Goal: Task Accomplishment & Management: Complete application form

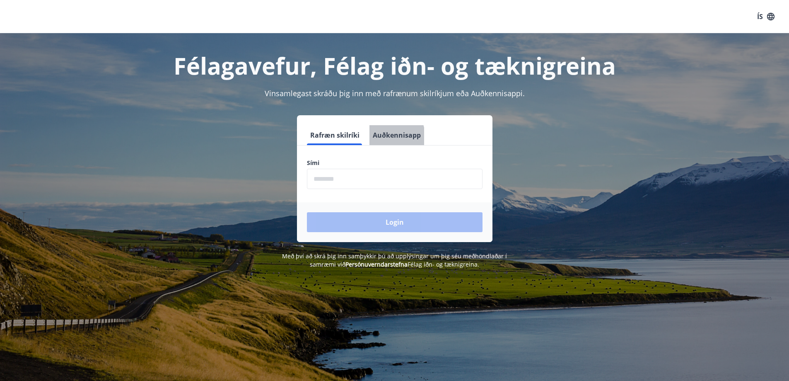
click at [379, 138] on button "Auðkennisapp" at bounding box center [396, 135] width 55 height 20
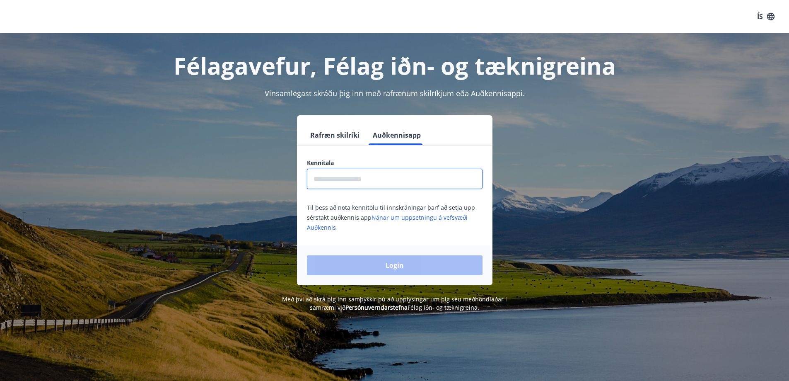
click at [378, 176] on input "text" at bounding box center [395, 179] width 176 height 20
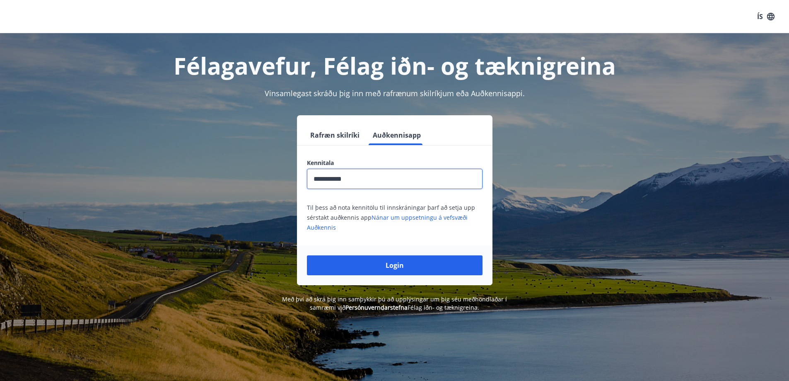
type input "**********"
click at [307, 255] on button "Login" at bounding box center [395, 265] width 176 height 20
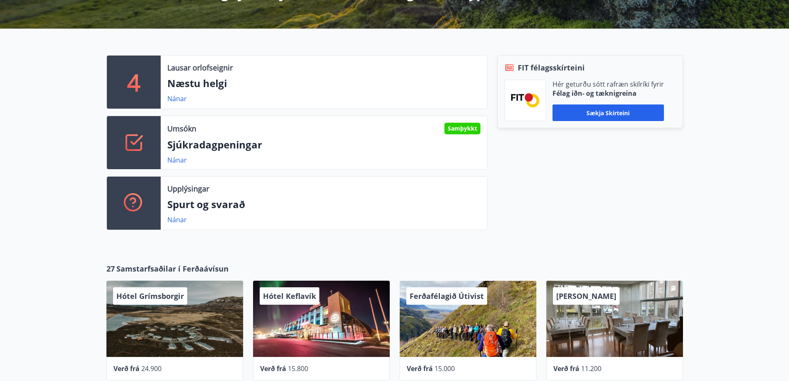
scroll to position [195, 0]
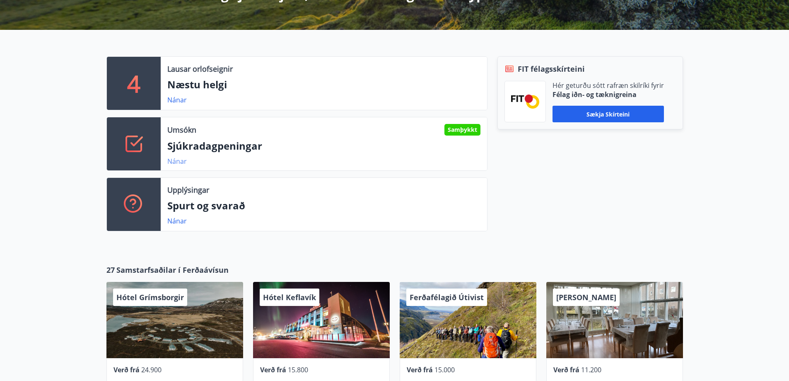
click at [170, 162] on link "Nánar" at bounding box center [176, 161] width 19 height 9
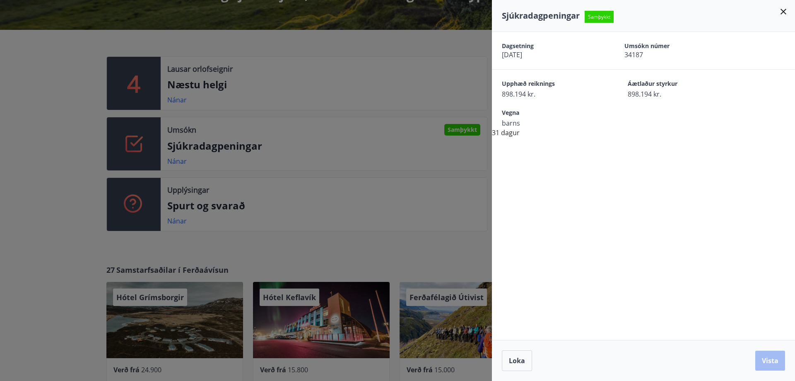
click at [297, 161] on div at bounding box center [397, 190] width 795 height 381
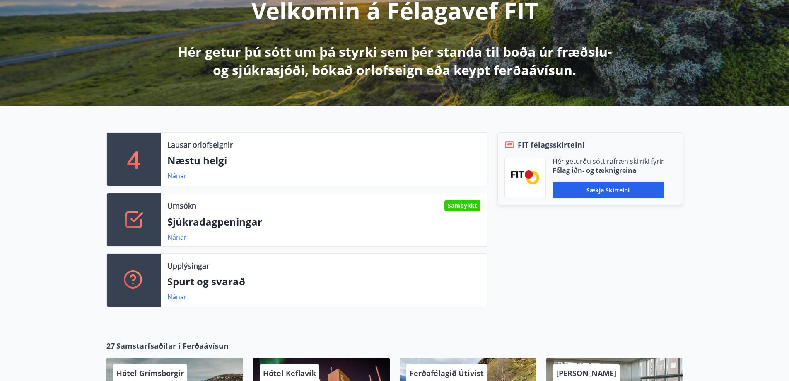
scroll to position [0, 0]
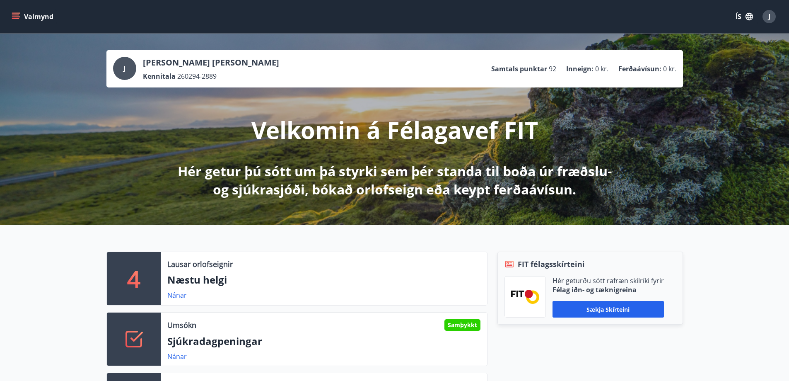
click at [13, 14] on icon "menu" at bounding box center [16, 16] width 8 height 8
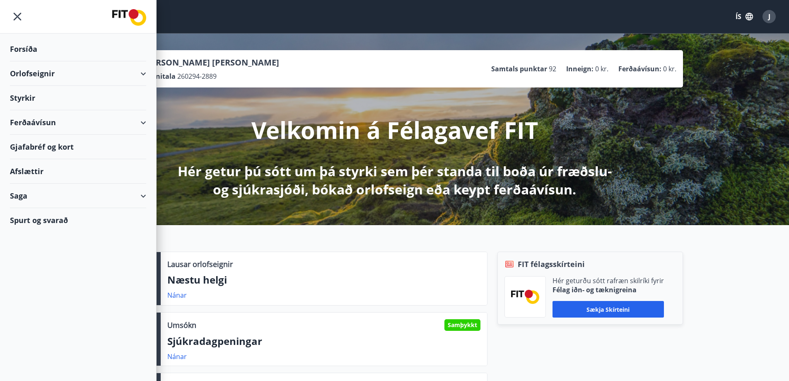
click at [33, 99] on div "Styrkir" at bounding box center [78, 98] width 136 height 24
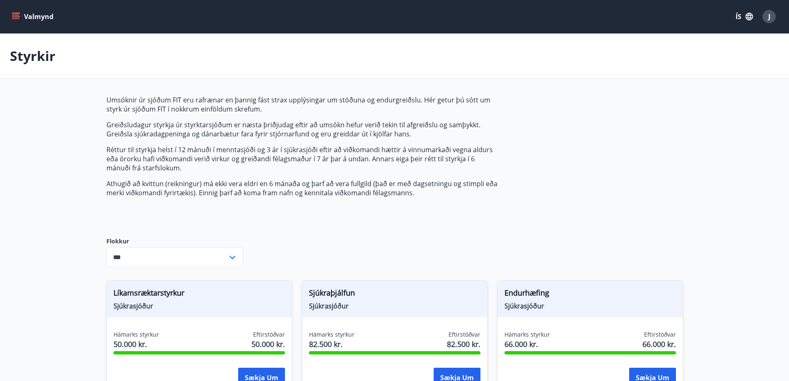
type input "***"
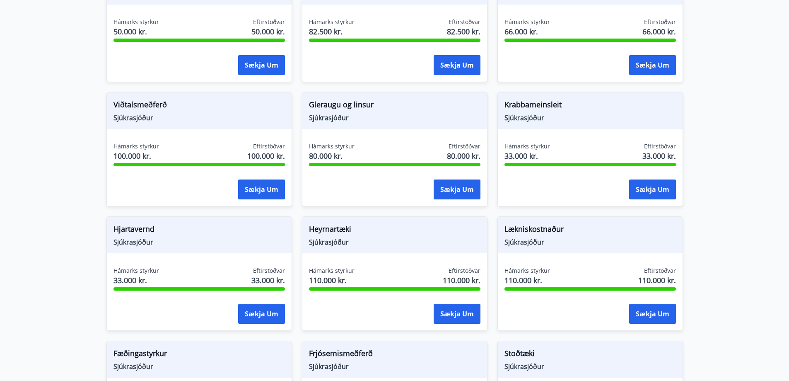
scroll to position [331, 0]
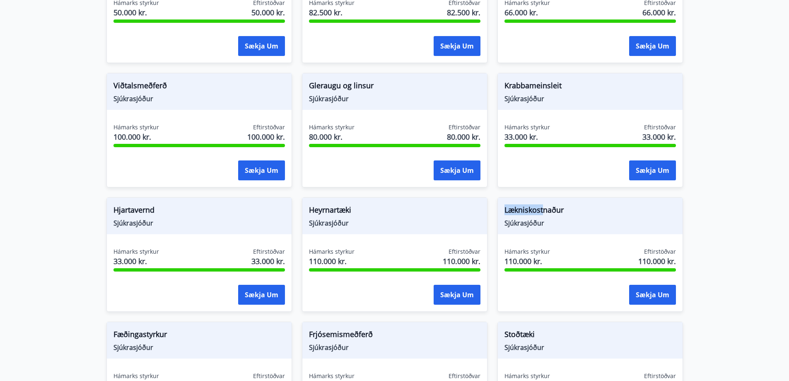
drag, startPoint x: 503, startPoint y: 209, endPoint x: 545, endPoint y: 209, distance: 41.8
click at [545, 209] on div "Lækniskostnaður Sjúkrasjóður" at bounding box center [590, 216] width 185 height 36
click at [545, 209] on span "Lækniskostnaður" at bounding box center [590, 211] width 171 height 14
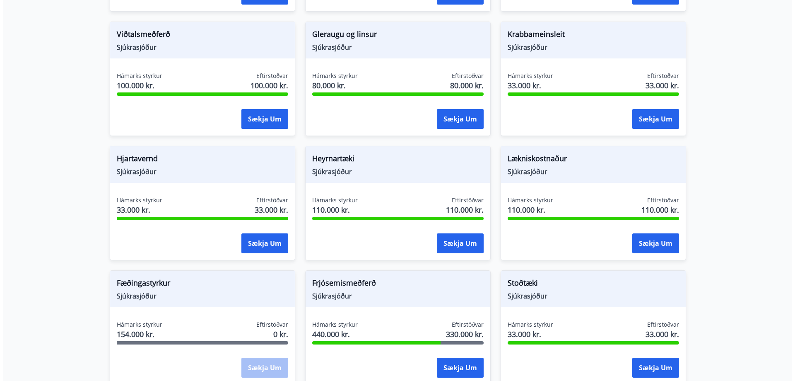
scroll to position [383, 0]
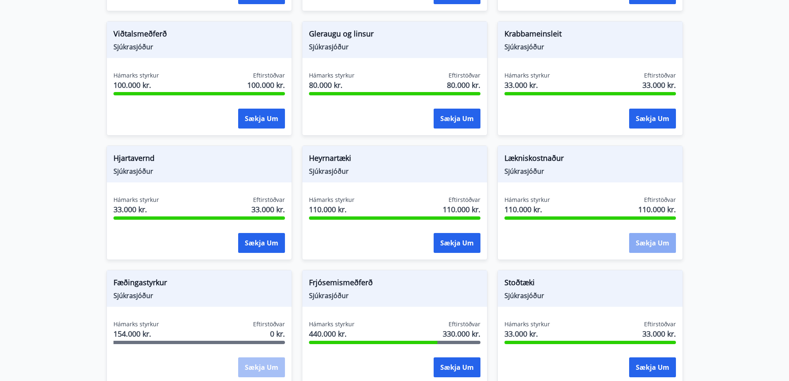
click at [651, 244] on button "Sækja um" at bounding box center [652, 243] width 47 height 20
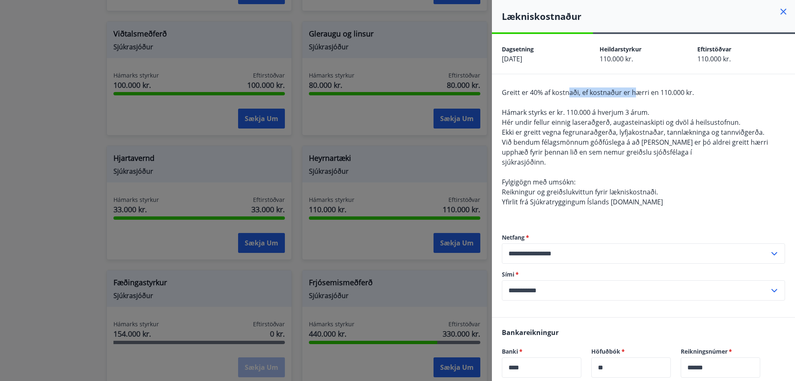
drag, startPoint x: 571, startPoint y: 94, endPoint x: 636, endPoint y: 90, distance: 65.2
click at [636, 90] on span "Greitt er 40% af kostnaði, ef kostnaður er hærri en 110.000 kr." at bounding box center [598, 92] width 192 height 9
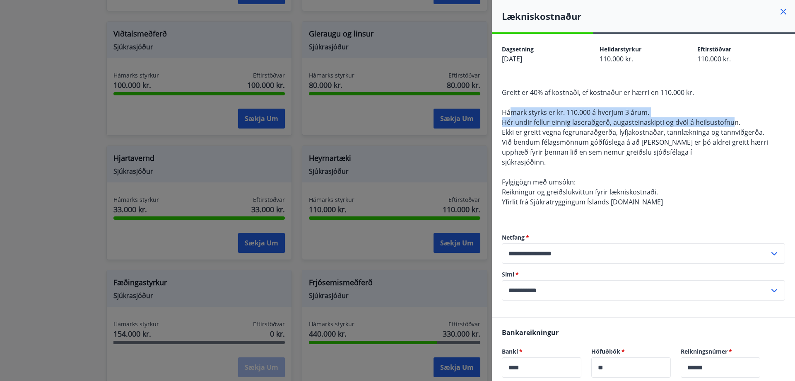
drag, startPoint x: 512, startPoint y: 112, endPoint x: 731, endPoint y: 125, distance: 219.5
click at [732, 125] on span "Greitt er 40% af kostnaði, ef kostnaður er hærri en 110.000 kr. Hámark styrks e…" at bounding box center [635, 147] width 266 height 118
click at [731, 125] on span "Hér undir fellur einnig laseraðgerð, augasteinaskipti og dvöl á heilsustofnun." at bounding box center [621, 122] width 239 height 9
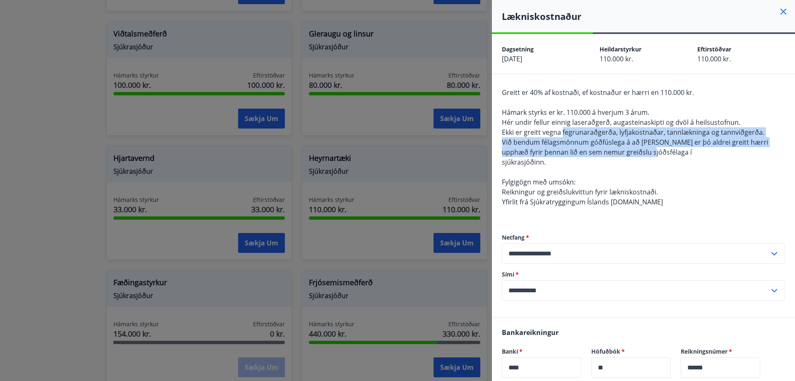
drag, startPoint x: 563, startPoint y: 135, endPoint x: 645, endPoint y: 151, distance: 84.0
click at [645, 151] on span "Greitt er 40% af kostnaði, ef kostnaður er hærri en 110.000 kr. Hámark styrks e…" at bounding box center [635, 147] width 266 height 118
click at [645, 151] on span "Við bendum félagsmönnum góðfúslega á að það er þó aldrei greitt hærri upphæð fy…" at bounding box center [635, 147] width 266 height 19
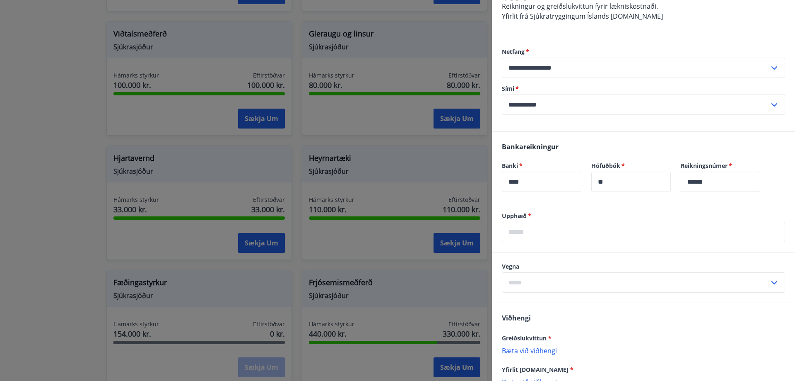
scroll to position [207, 0]
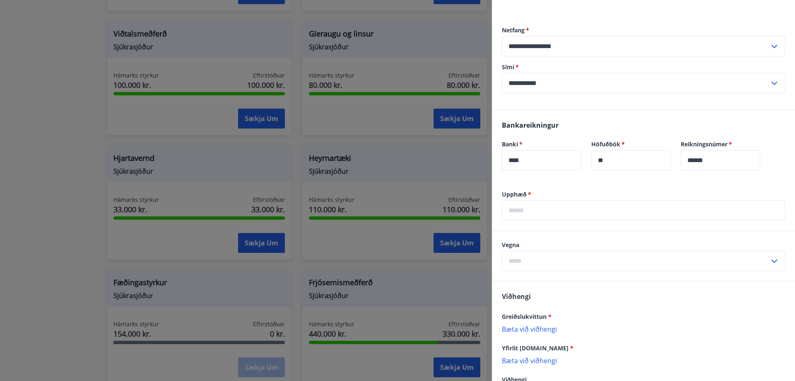
click at [549, 262] on input "text" at bounding box center [636, 261] width 268 height 20
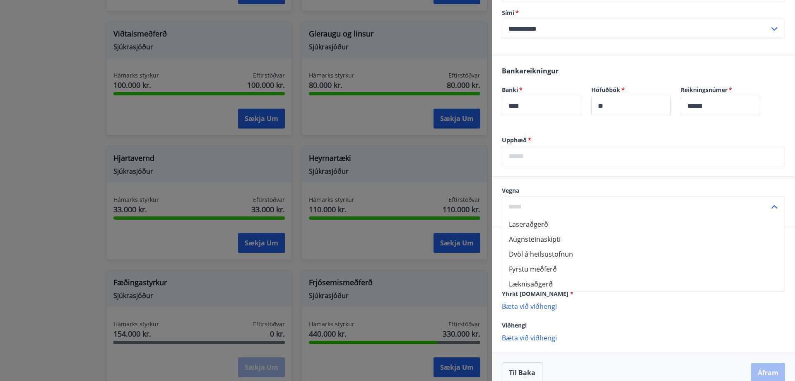
scroll to position [273, 0]
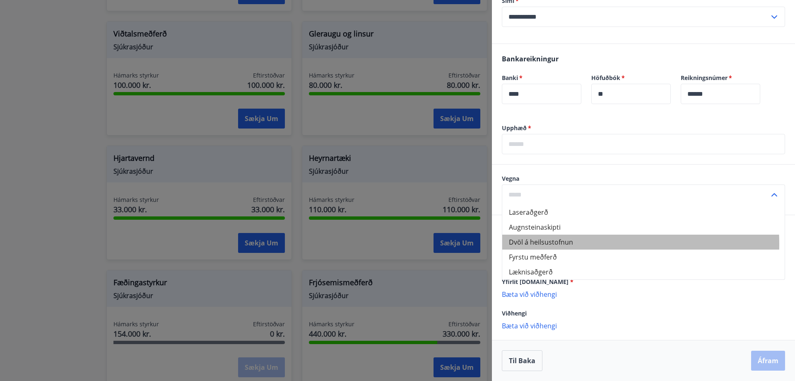
click at [550, 244] on li "Dvöl á heilsustofnun" at bounding box center [643, 241] width 282 height 15
type input "**********"
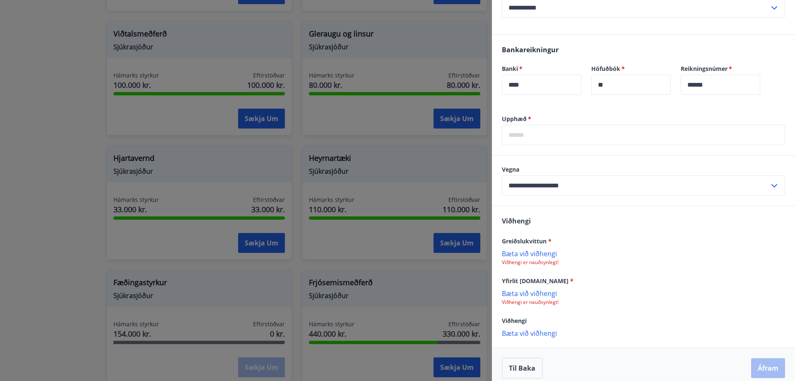
scroll to position [290, 0]
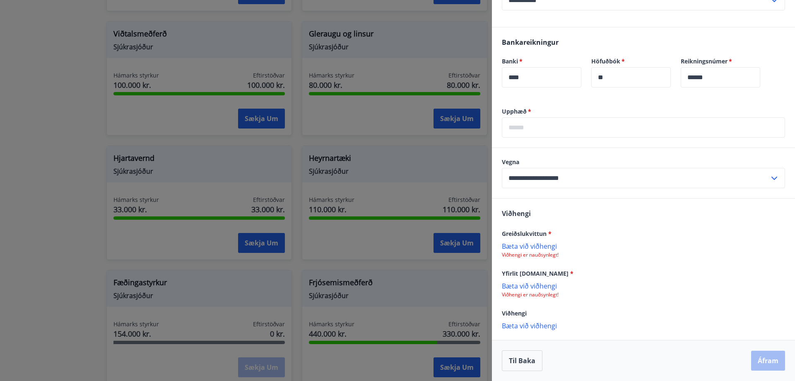
click at [521, 246] on p "Bæta við viðhengi" at bounding box center [643, 245] width 283 height 8
click at [548, 295] on p "Viðhengi er nauðsynlegt!" at bounding box center [643, 294] width 283 height 7
click at [538, 285] on p "Bæta við viðhengi" at bounding box center [643, 285] width 283 height 8
click at [570, 273] on span "*" at bounding box center [571, 273] width 3 height 8
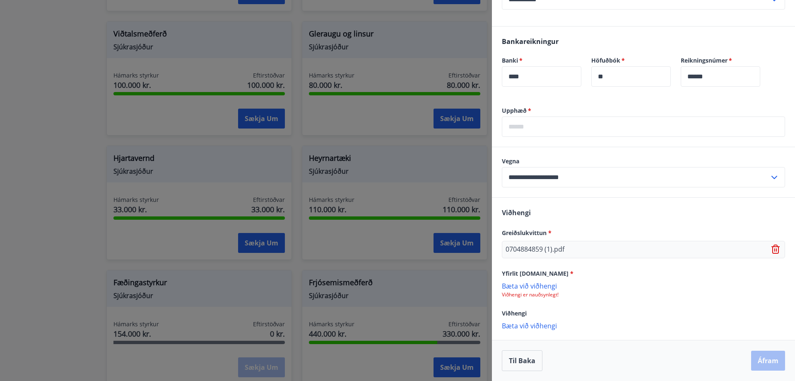
click at [547, 287] on p "Bæta við viðhengi" at bounding box center [643, 285] width 283 height 8
click at [532, 129] on input "text" at bounding box center [643, 126] width 283 height 20
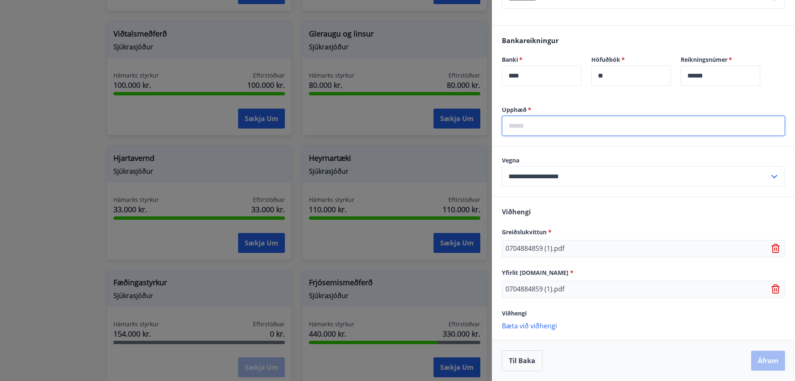
paste input "**********"
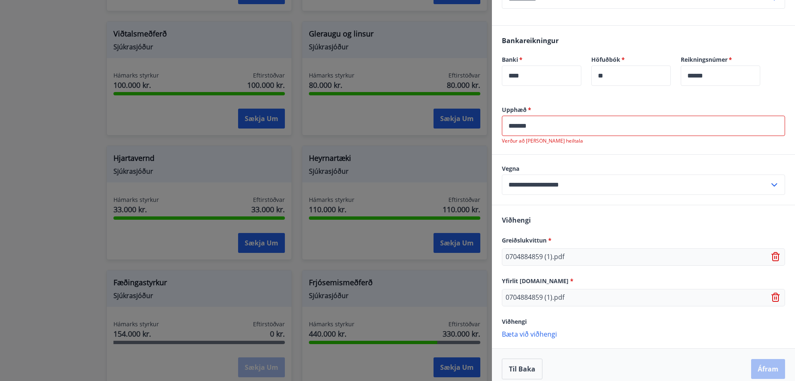
click at [641, 319] on div "Viðhengi Greiðslukvittun * 0704884859 (1).pdf Yfirlit sjukra.is * 0704884859 (1…" at bounding box center [643, 276] width 303 height 142
click at [547, 129] on input "*******" at bounding box center [643, 126] width 283 height 20
click at [524, 127] on input "*******" at bounding box center [643, 126] width 283 height 20
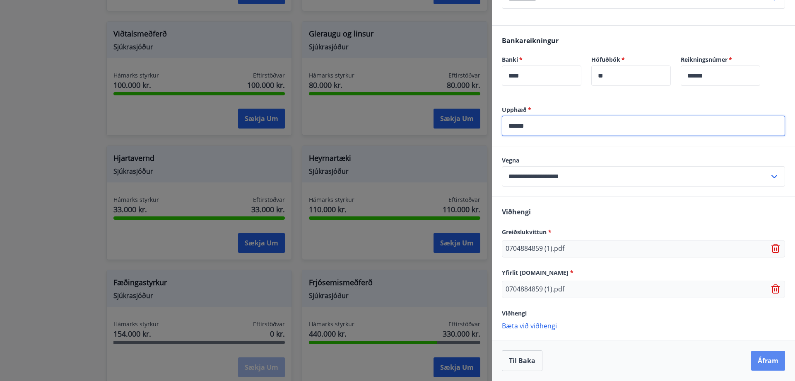
type input "******"
click at [753, 366] on button "Áfram" at bounding box center [768, 360] width 34 height 20
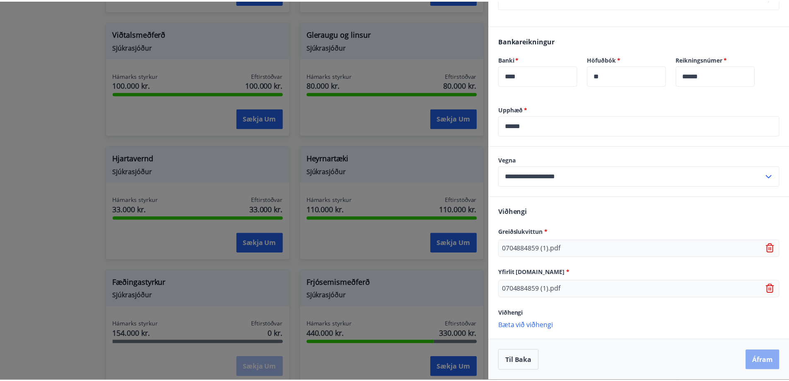
scroll to position [0, 0]
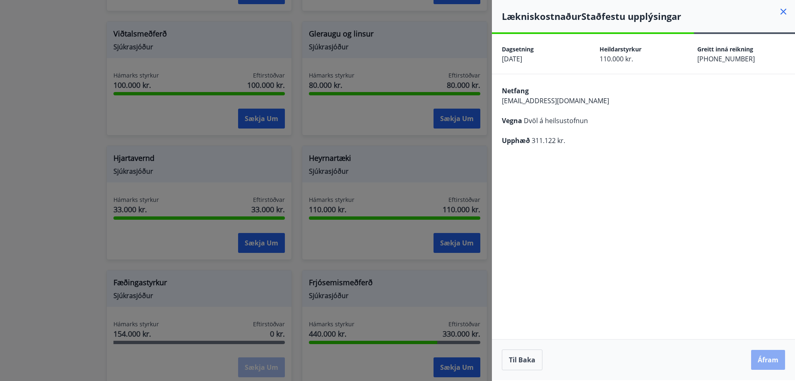
click at [771, 358] on button "Áfram" at bounding box center [768, 360] width 34 height 20
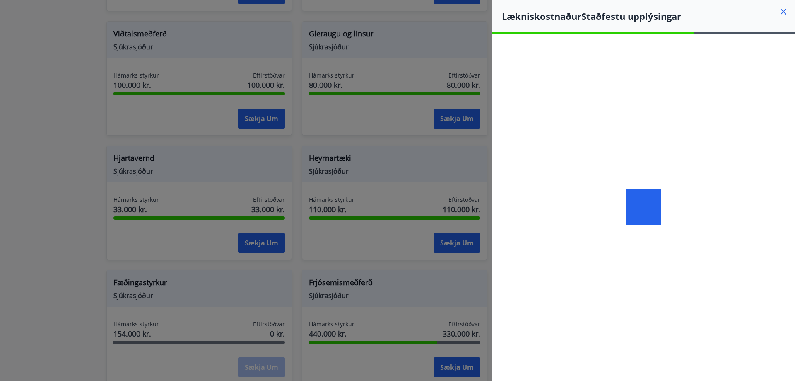
click at [780, 12] on icon at bounding box center [784, 12] width 10 height 10
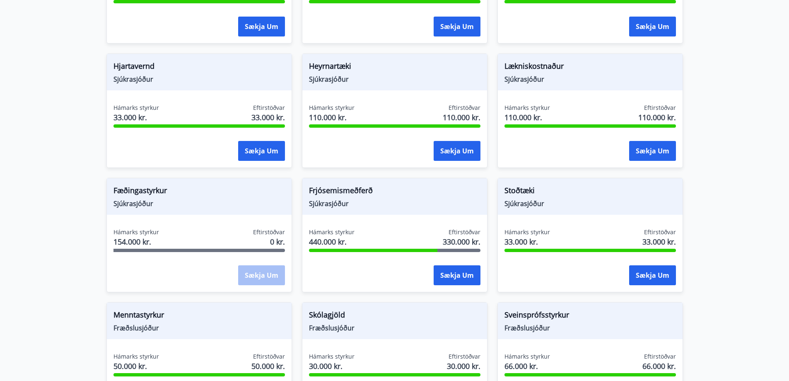
scroll to position [466, 0]
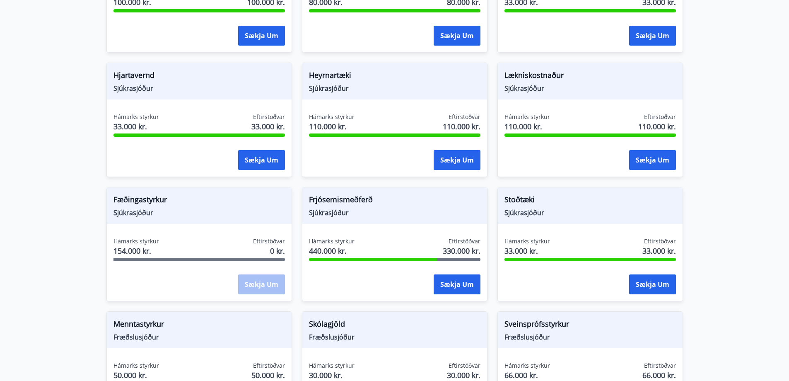
click at [748, 138] on main "Styrkir Umsóknir úr sjóðum FIT eru rafrænar en þannig fást strax upplýsingar um…" at bounding box center [394, 2] width 789 height 868
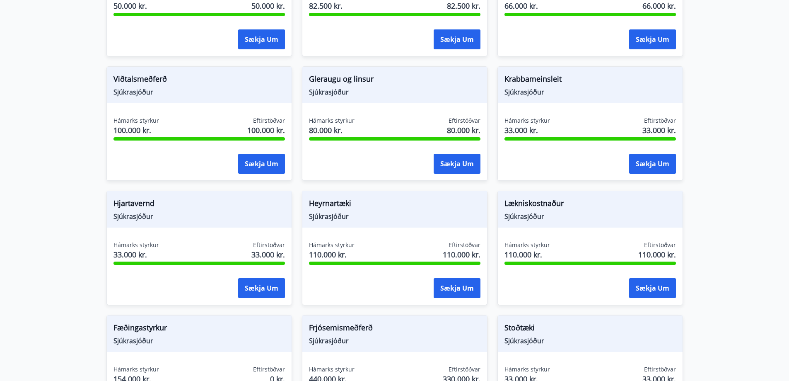
scroll to position [425, 0]
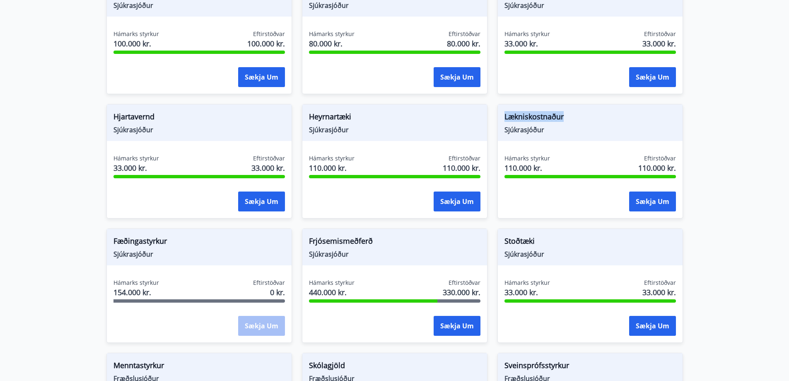
drag, startPoint x: 505, startPoint y: 117, endPoint x: 565, endPoint y: 118, distance: 60.1
click at [565, 118] on span "Lækniskostnaður" at bounding box center [590, 118] width 171 height 14
click at [504, 122] on div "Lækniskostnaður Sjúkrasjóður" at bounding box center [590, 122] width 185 height 36
click at [506, 120] on span "Lækniskostnaður" at bounding box center [590, 118] width 171 height 14
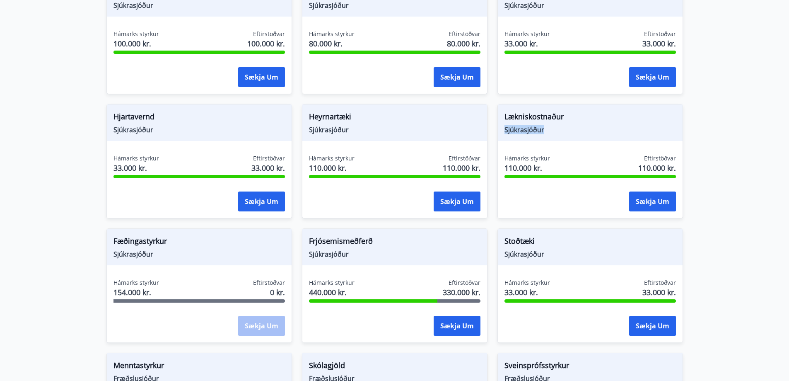
drag, startPoint x: 506, startPoint y: 133, endPoint x: 543, endPoint y: 129, distance: 37.5
click at [543, 129] on span "Sjúkrasjóður" at bounding box center [590, 129] width 171 height 9
click at [659, 204] on button "Sækja um" at bounding box center [652, 201] width 47 height 20
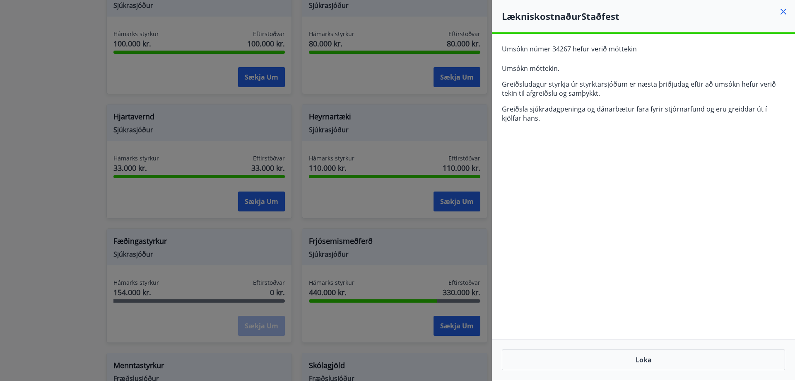
click at [785, 12] on icon at bounding box center [784, 12] width 6 height 6
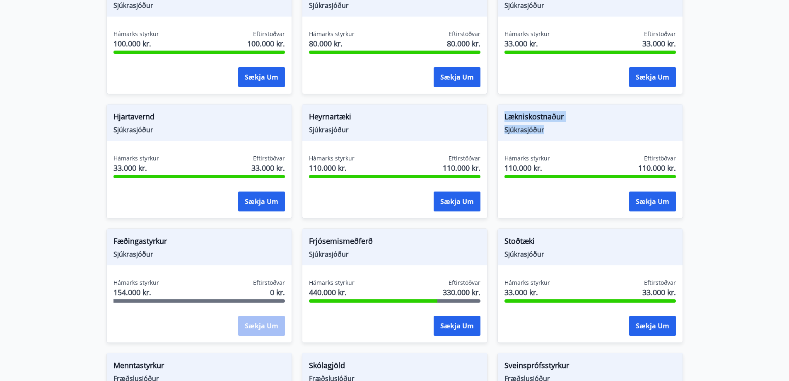
drag, startPoint x: 506, startPoint y: 117, endPoint x: 545, endPoint y: 128, distance: 40.7
click at [545, 127] on div "Lækniskostnaður Sjúkrasjóður" at bounding box center [590, 122] width 185 height 36
click at [545, 128] on span "Sjúkrasjóður" at bounding box center [590, 129] width 171 height 9
drag, startPoint x: 504, startPoint y: 118, endPoint x: 562, endPoint y: 121, distance: 58.0
click at [562, 121] on div "Lækniskostnaður Sjúkrasjóður" at bounding box center [590, 122] width 185 height 36
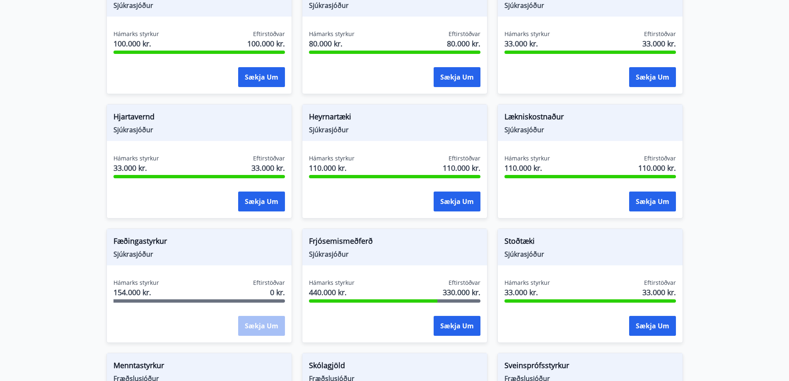
click at [563, 121] on span "Lækniskostnaður" at bounding box center [590, 118] width 171 height 14
drag, startPoint x: 505, startPoint y: 120, endPoint x: 566, endPoint y: 120, distance: 60.5
click at [566, 120] on span "Lækniskostnaður" at bounding box center [590, 118] width 171 height 14
drag, startPoint x: 504, startPoint y: 118, endPoint x: 545, endPoint y: 117, distance: 40.6
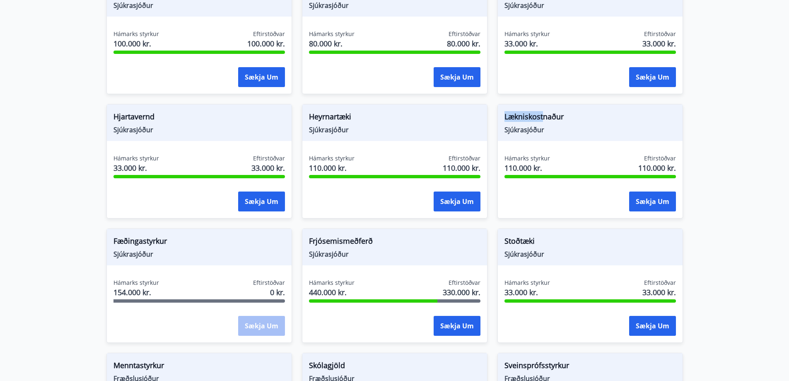
click at [543, 117] on span "Lækniskostnaður" at bounding box center [590, 118] width 171 height 14
click at [546, 117] on span "Lækniskostnaður" at bounding box center [590, 118] width 171 height 14
click at [564, 118] on span "Lækniskostnaður" at bounding box center [590, 118] width 171 height 14
drag, startPoint x: 509, startPoint y: 118, endPoint x: 545, endPoint y: 118, distance: 36.0
click at [543, 118] on span "Lækniskostnaður" at bounding box center [590, 118] width 171 height 14
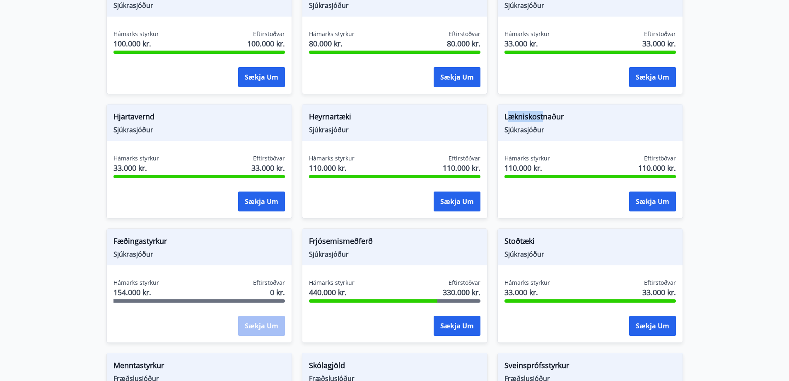
click at [545, 118] on span "Lækniskostnaður" at bounding box center [590, 118] width 171 height 14
click at [536, 120] on span "Lækniskostnaður" at bounding box center [590, 118] width 171 height 14
drag, startPoint x: 505, startPoint y: 116, endPoint x: 564, endPoint y: 115, distance: 58.8
click at [564, 115] on span "Lækniskostnaður" at bounding box center [590, 118] width 171 height 14
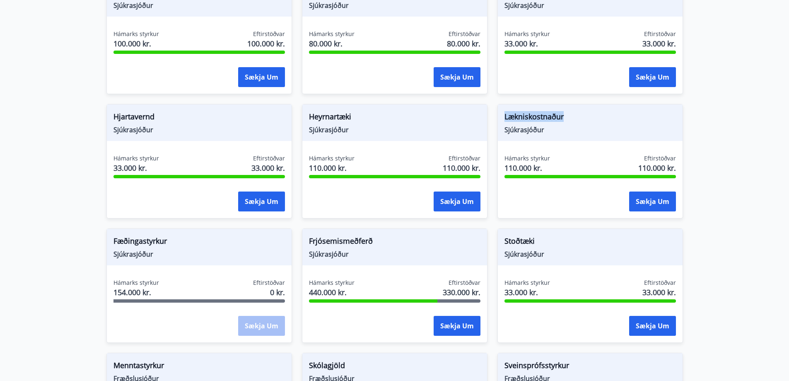
drag, startPoint x: 505, startPoint y: 118, endPoint x: 568, endPoint y: 115, distance: 63.9
click at [568, 115] on span "Lækniskostnaður" at bounding box center [590, 118] width 171 height 14
drag, startPoint x: 505, startPoint y: 117, endPoint x: 562, endPoint y: 114, distance: 56.8
click at [562, 114] on span "Lækniskostnaður" at bounding box center [590, 118] width 171 height 14
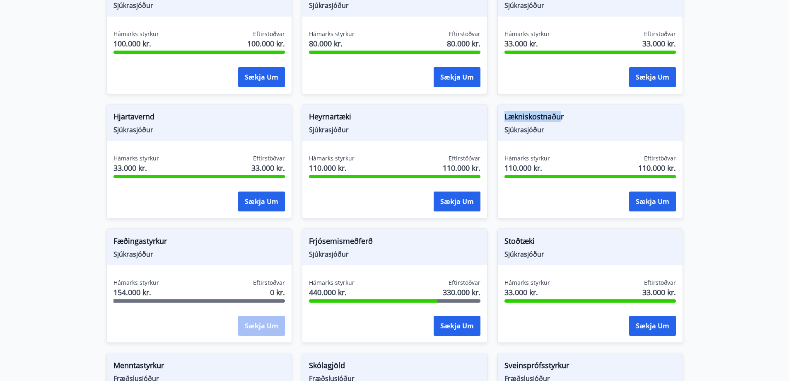
click at [562, 114] on span "Lækniskostnaður" at bounding box center [590, 118] width 171 height 14
drag, startPoint x: 505, startPoint y: 119, endPoint x: 564, endPoint y: 113, distance: 58.7
click at [564, 113] on span "Lækniskostnaður" at bounding box center [590, 118] width 171 height 14
click at [508, 116] on span "Lækniskostnaður" at bounding box center [590, 118] width 171 height 14
drag, startPoint x: 505, startPoint y: 116, endPoint x: 561, endPoint y: 119, distance: 56.0
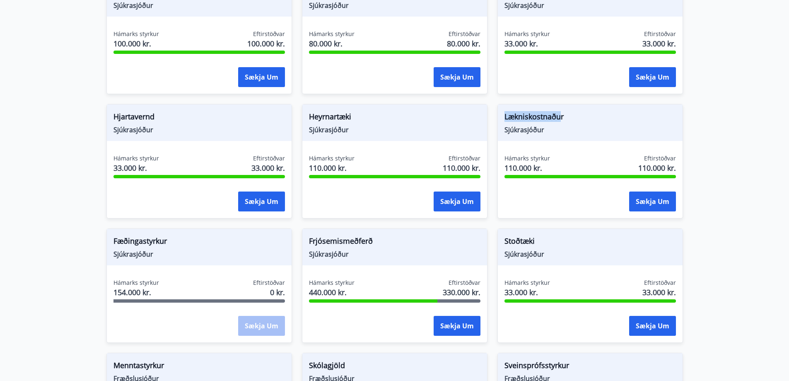
click at [561, 119] on span "Lækniskostnaður" at bounding box center [590, 118] width 171 height 14
click at [562, 119] on span "Lækniskostnaður" at bounding box center [590, 118] width 171 height 14
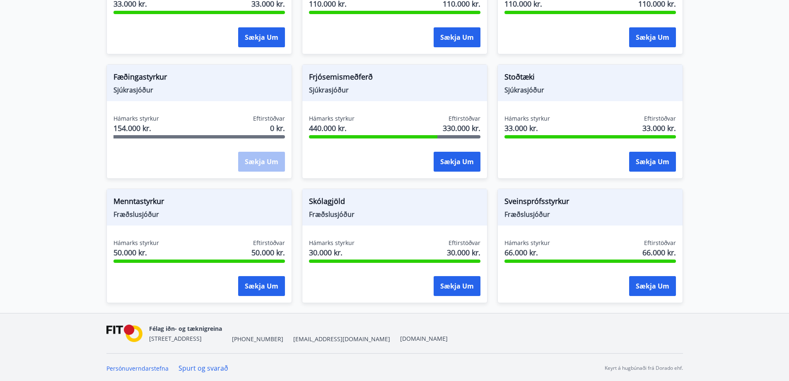
scroll to position [590, 0]
